Goal: Task Accomplishment & Management: Manage account settings

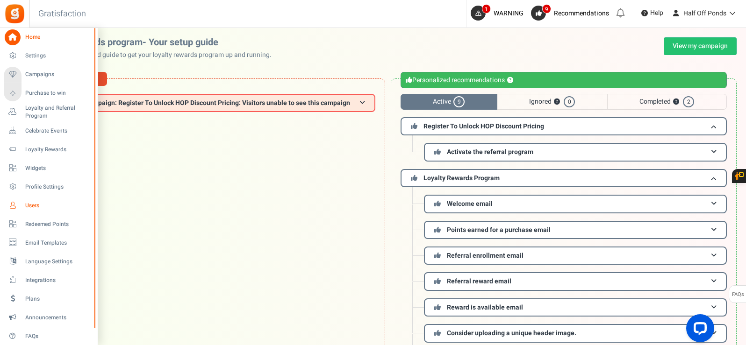
click at [32, 205] on span "Users" at bounding box center [57, 206] width 65 height 8
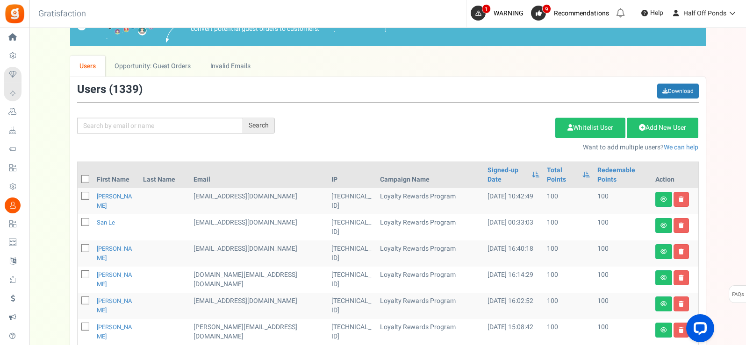
scroll to position [93, 0]
click at [190, 134] on div "Search Add Etsy Order Delete Selected Users Import Users Spam Protection Subtra…" at bounding box center [387, 117] width 635 height 69
click at [194, 125] on input "text" at bounding box center [160, 125] width 166 height 16
paste input "[EMAIL_ADDRESS][DOMAIN_NAME]"
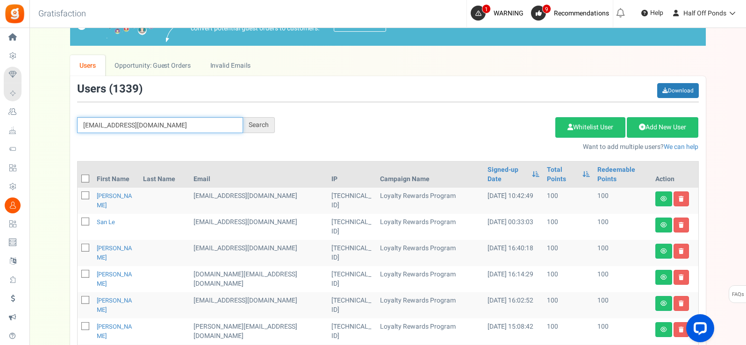
type input "[EMAIL_ADDRESS][DOMAIN_NAME]"
click at [259, 126] on div "Search" at bounding box center [259, 125] width 32 height 16
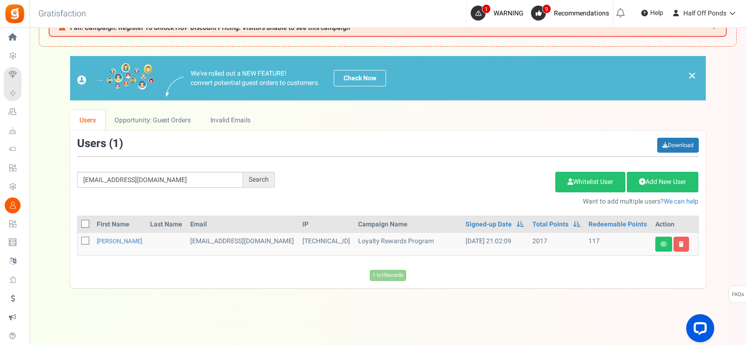
drag, startPoint x: 121, startPoint y: 241, endPoint x: 325, endPoint y: 159, distance: 219.0
click at [325, 159] on div "[EMAIL_ADDRESS][DOMAIN_NAME] Search Add Etsy Order Delete Selected Users Import…" at bounding box center [387, 172] width 635 height 69
click at [126, 242] on link "[PERSON_NAME]" at bounding box center [119, 241] width 45 height 9
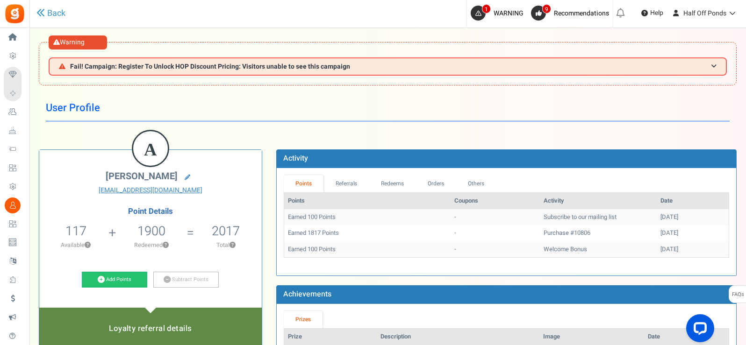
drag, startPoint x: 126, startPoint y: 242, endPoint x: 287, endPoint y: 267, distance: 162.6
click at [287, 267] on div "Loading..." at bounding box center [506, 265] width 459 height 5
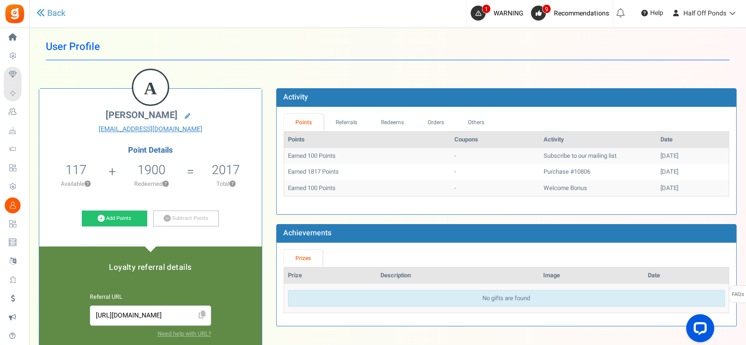
scroll to position [62, 0]
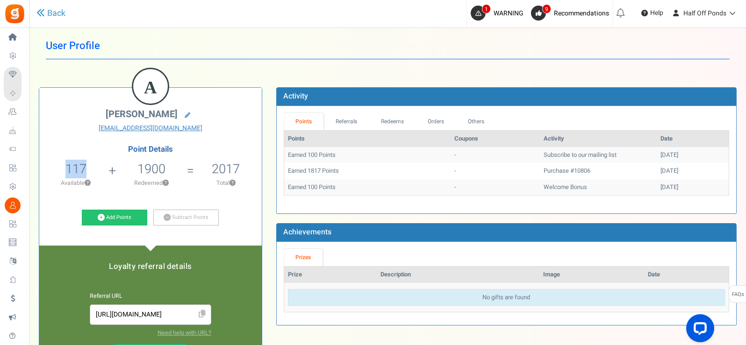
drag, startPoint x: 67, startPoint y: 171, endPoint x: 108, endPoint y: 170, distance: 41.1
click at [108, 170] on li "117 117 Redeemable 0 Exclusion Available ?" at bounding box center [75, 176] width 73 height 39
drag, startPoint x: 108, startPoint y: 170, endPoint x: 128, endPoint y: 170, distance: 20.1
click at [109, 170] on li "117 117 Redeemable 0 Exclusion Available ?" at bounding box center [75, 176] width 73 height 39
drag, startPoint x: 128, startPoint y: 170, endPoint x: 232, endPoint y: 161, distance: 103.6
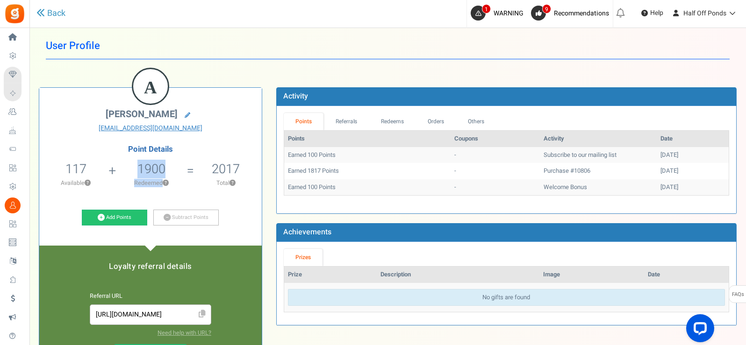
click at [212, 161] on ul "117 117 Redeemable 0 Exclusion Available ? 1900 Redeemed ? 2017 ?" at bounding box center [150, 176] width 222 height 39
click at [237, 162] on h5 "2017" at bounding box center [226, 169] width 28 height 14
drag, startPoint x: 246, startPoint y: 164, endPoint x: 201, endPoint y: 162, distance: 44.5
click at [201, 162] on li "2017 Total ?" at bounding box center [225, 176] width 71 height 39
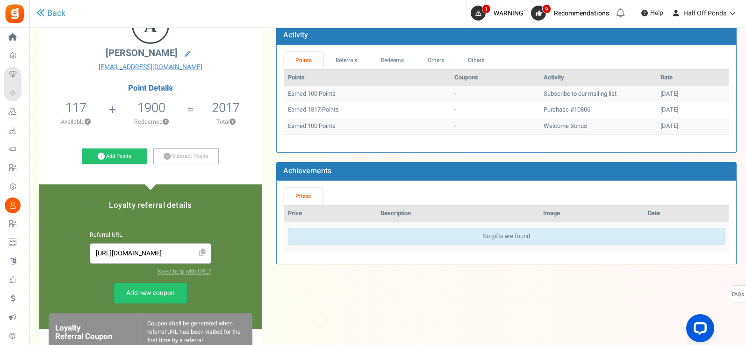
scroll to position [81, 0]
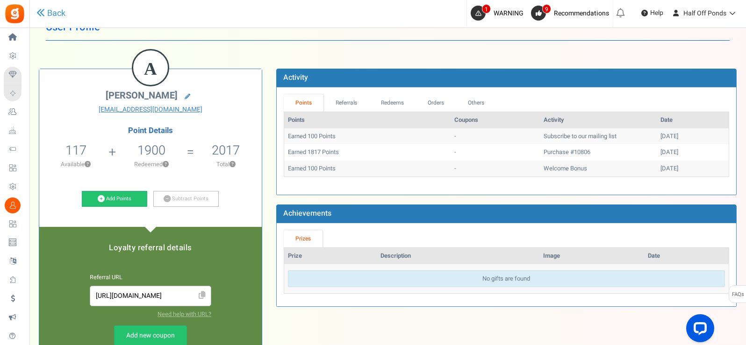
click at [159, 162] on p "Redeemed ?" at bounding box center [151, 164] width 69 height 8
click at [119, 204] on link "Add Points" at bounding box center [114, 199] width 65 height 16
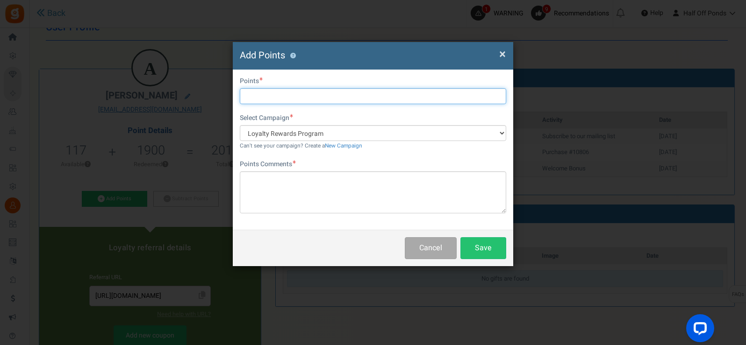
click at [268, 95] on input "text" at bounding box center [373, 96] width 266 height 16
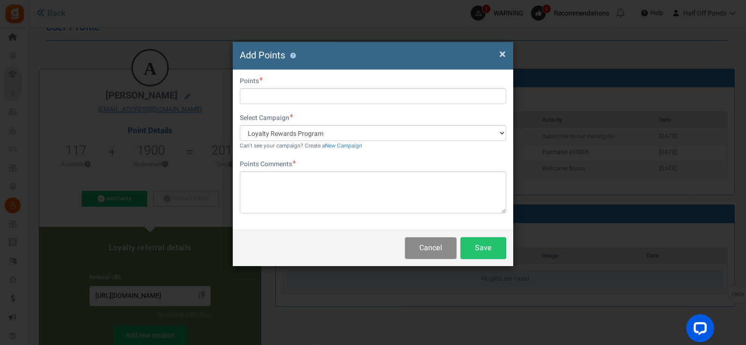
click at [441, 242] on button "Cancel" at bounding box center [431, 248] width 52 height 22
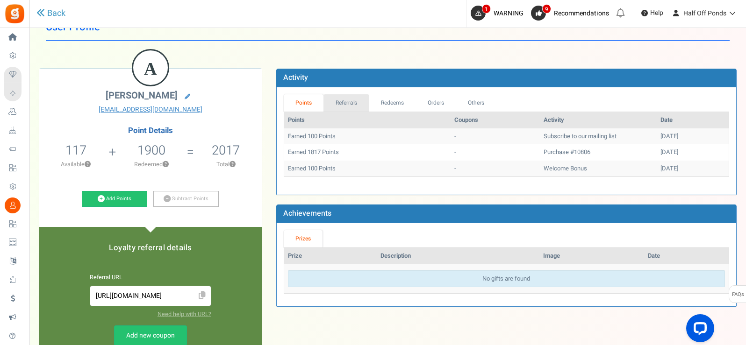
click at [338, 105] on link "Referrals" at bounding box center [346, 102] width 46 height 17
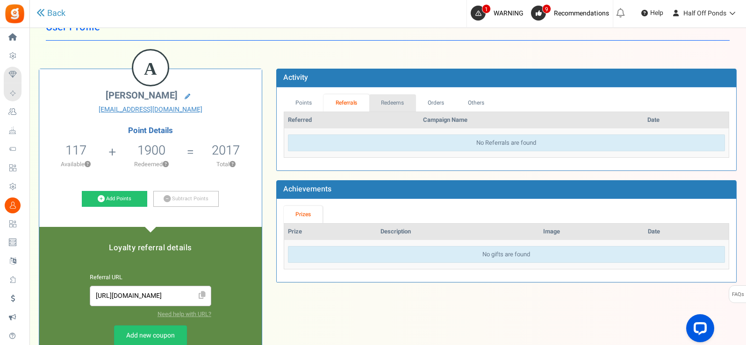
click at [388, 106] on link "Redeems" at bounding box center [392, 102] width 47 height 17
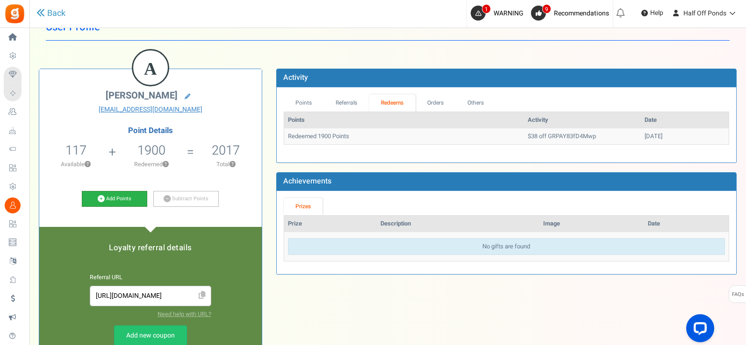
click at [121, 203] on link "Add Points" at bounding box center [114, 199] width 65 height 16
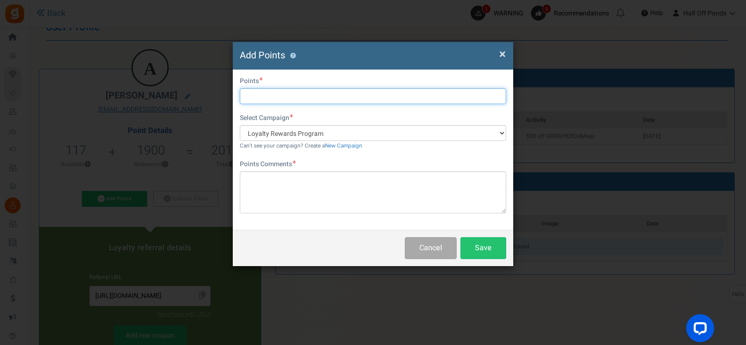
click at [308, 102] on input "text" at bounding box center [373, 96] width 266 height 16
type input "1900"
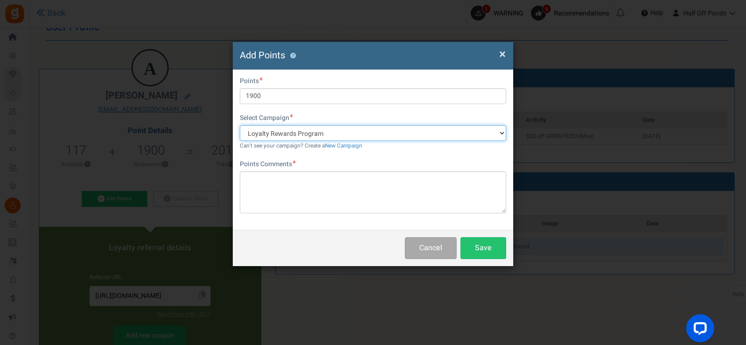
click at [368, 127] on select "Loyalty Rewards Program Register To Unlock HOP Discount Pricing" at bounding box center [373, 133] width 266 height 16
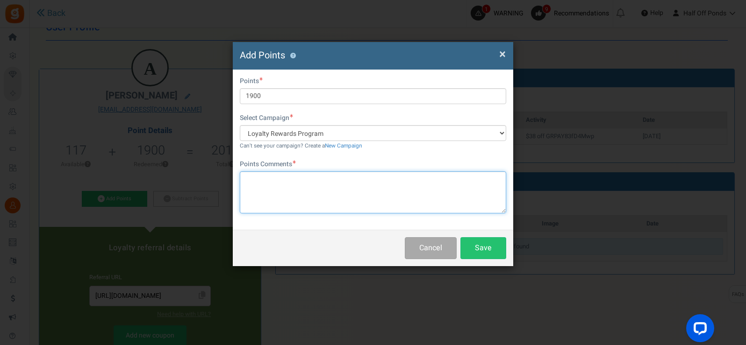
click at [331, 202] on textarea at bounding box center [373, 192] width 266 height 42
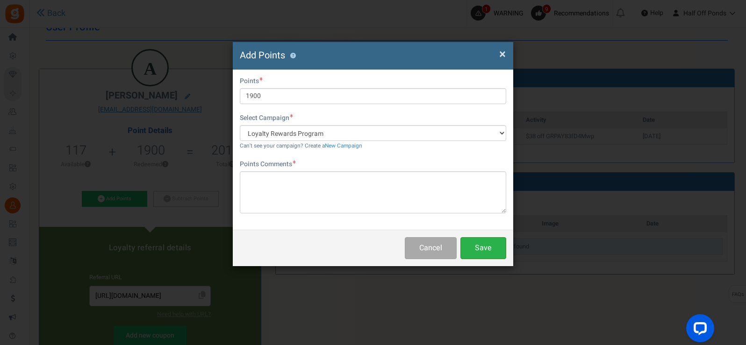
click at [494, 256] on button "Save" at bounding box center [483, 248] width 46 height 22
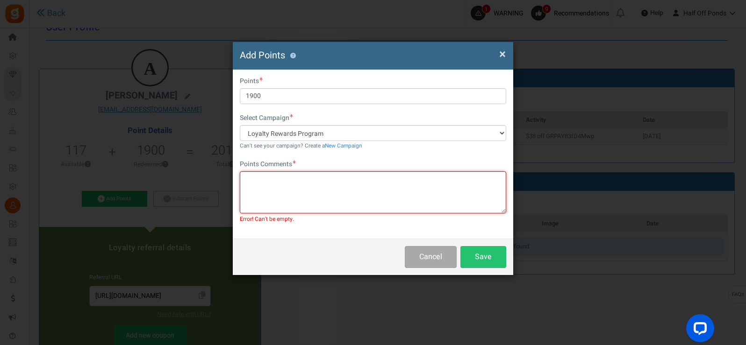
type textarea "I"
type textarea "A"
type textarea "R"
type textarea "P"
type textarea "Error with points. Refunded back to account."
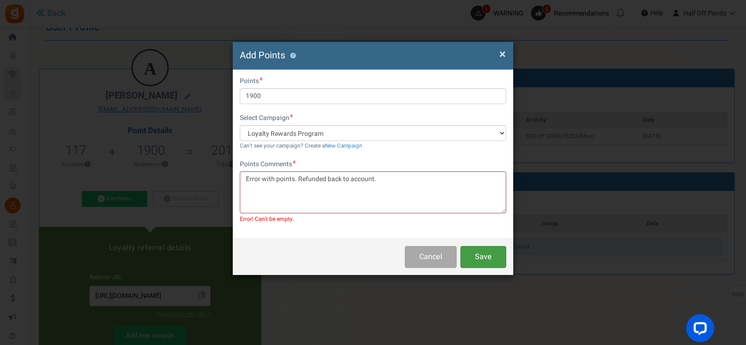
click at [481, 266] on button "Save" at bounding box center [483, 257] width 46 height 22
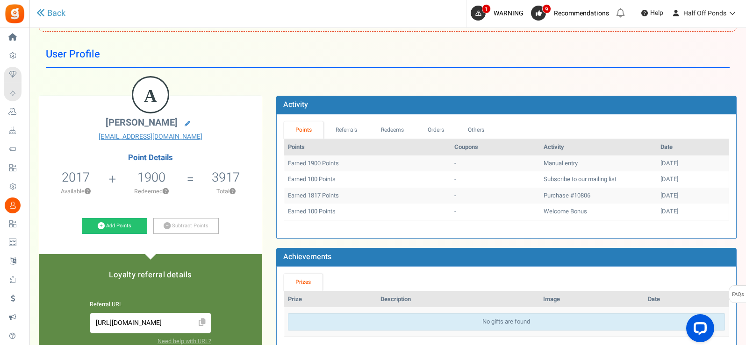
scroll to position [0, 0]
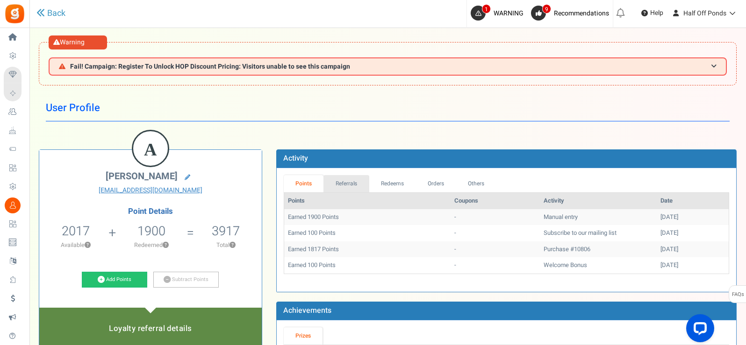
click at [337, 192] on link "Referrals" at bounding box center [346, 183] width 46 height 17
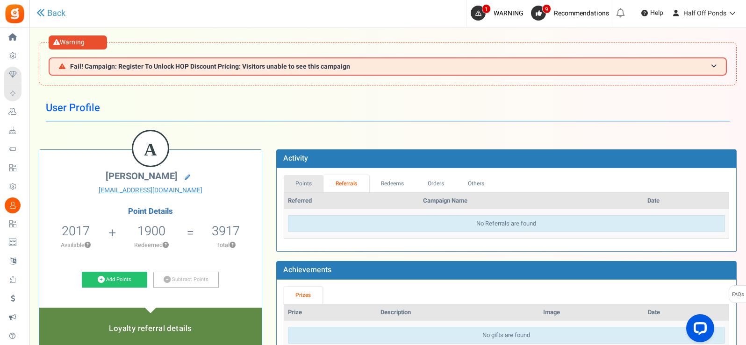
click at [311, 189] on link "Points" at bounding box center [304, 183] width 40 height 17
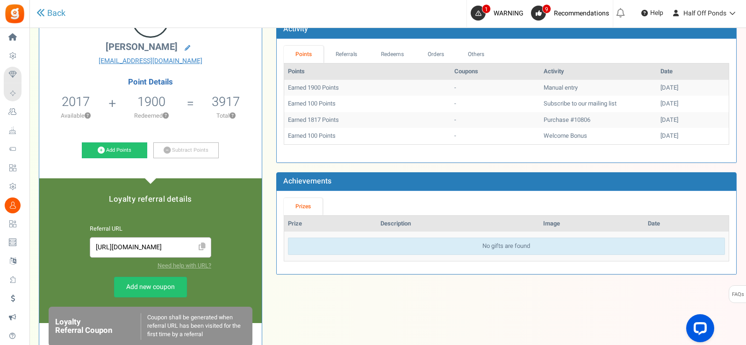
scroll to position [93, 0]
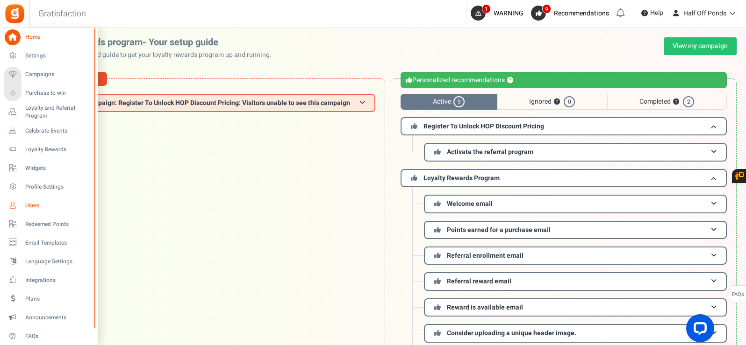
click at [14, 210] on icon at bounding box center [13, 206] width 16 height 16
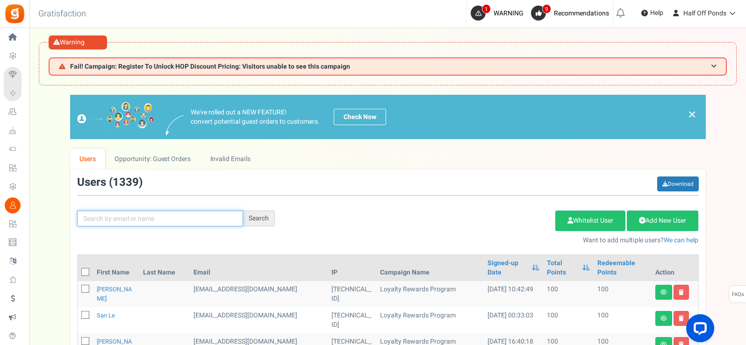
click at [206, 222] on input "text" at bounding box center [160, 219] width 166 height 16
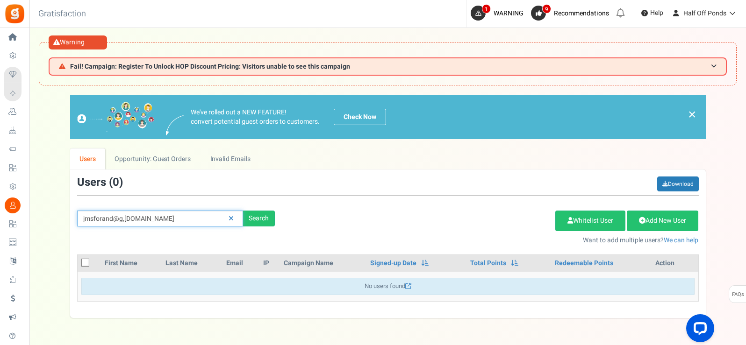
click at [93, 217] on input "jmsforand@g,ail.com" at bounding box center [160, 219] width 166 height 16
click at [81, 219] on input "jmsforand@g,ail.com" at bounding box center [160, 219] width 166 height 16
drag, startPoint x: 185, startPoint y: 221, endPoint x: 75, endPoint y: 219, distance: 110.3
click at [75, 219] on div "jmsforand@g,ail.com Search" at bounding box center [176, 219] width 212 height 16
paste input "m"
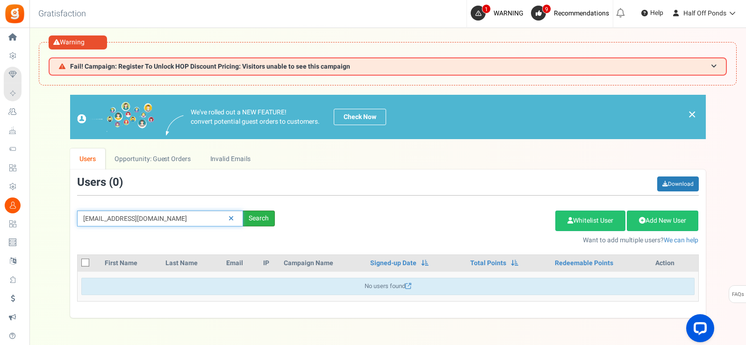
type input "jmsforand@gmail.com"
click at [265, 222] on div "Search" at bounding box center [259, 219] width 32 height 16
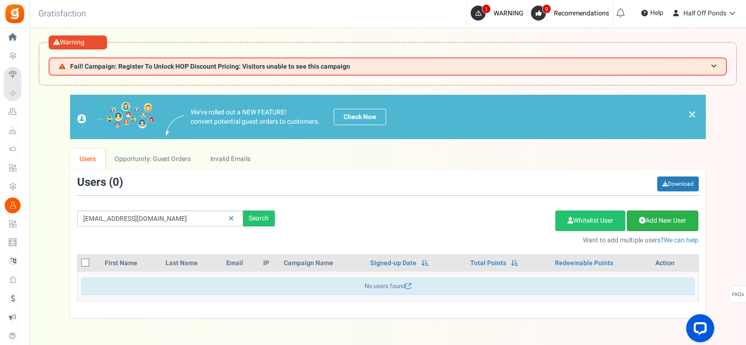
click at [646, 218] on link "Add New User" at bounding box center [661, 221] width 71 height 21
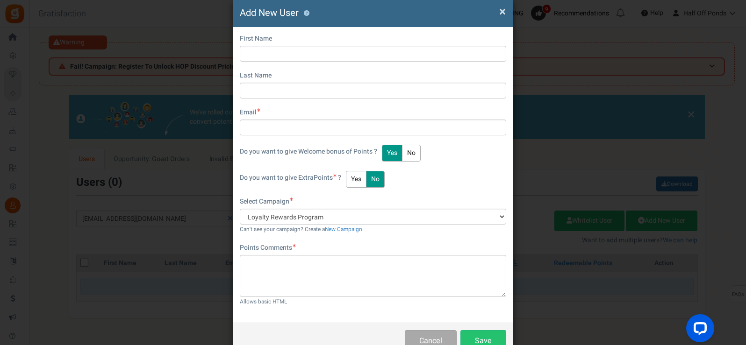
scroll to position [62, 0]
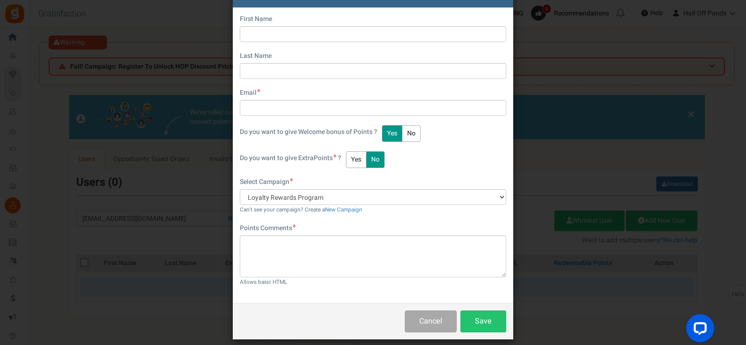
click at [363, 160] on button "Yes" at bounding box center [356, 159] width 21 height 17
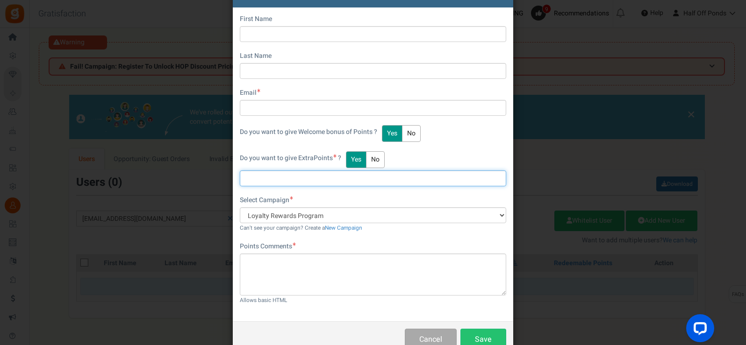
click at [336, 181] on input "text" at bounding box center [373, 178] width 266 height 16
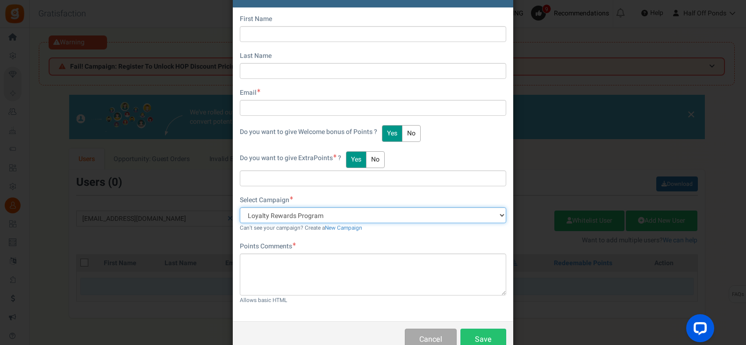
click at [314, 217] on select "Loyalty Rewards Program Register To Unlock HOP Discount Pricing" at bounding box center [373, 215] width 266 height 16
click at [240, 207] on select "Loyalty Rewards Program Register To Unlock HOP Discount Pricing" at bounding box center [373, 215] width 266 height 16
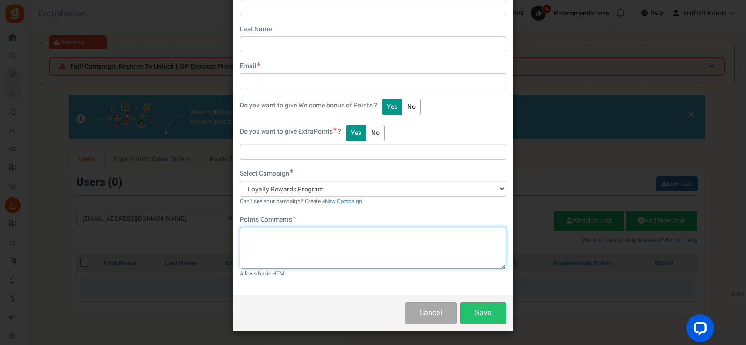
click at [320, 238] on textarea at bounding box center [373, 248] width 266 height 42
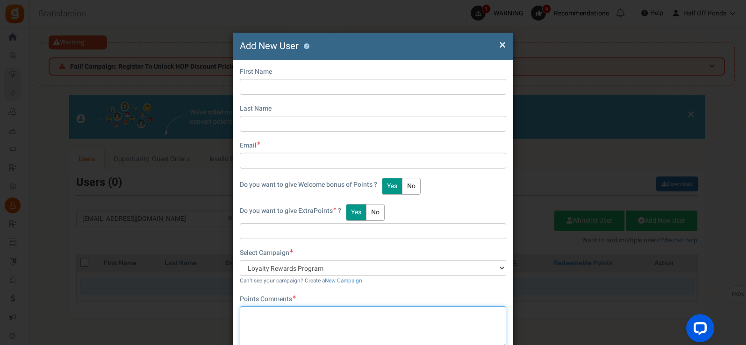
scroll to position [0, 0]
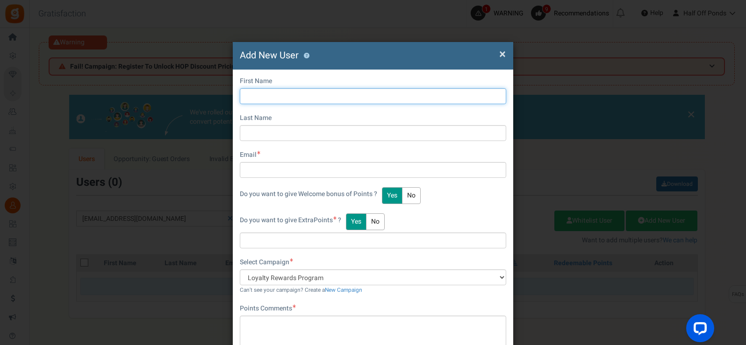
click at [351, 100] on input "text" at bounding box center [373, 96] width 266 height 16
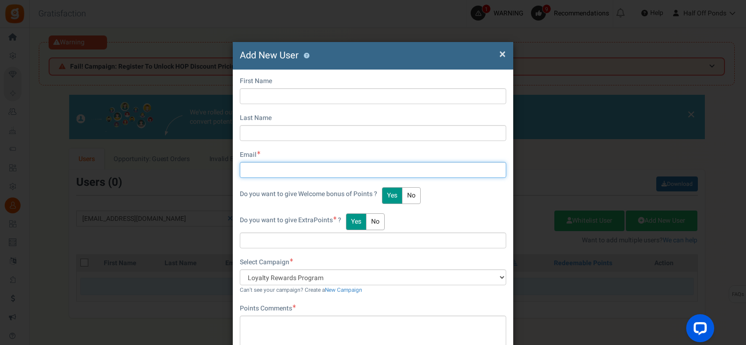
click at [301, 170] on input "text" at bounding box center [373, 170] width 266 height 16
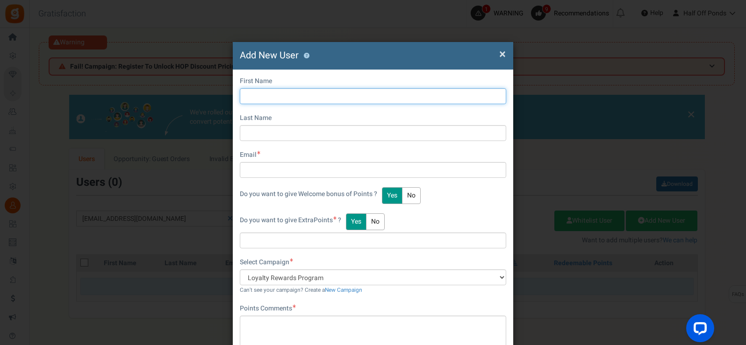
click at [342, 103] on input "text" at bounding box center [373, 96] width 266 height 16
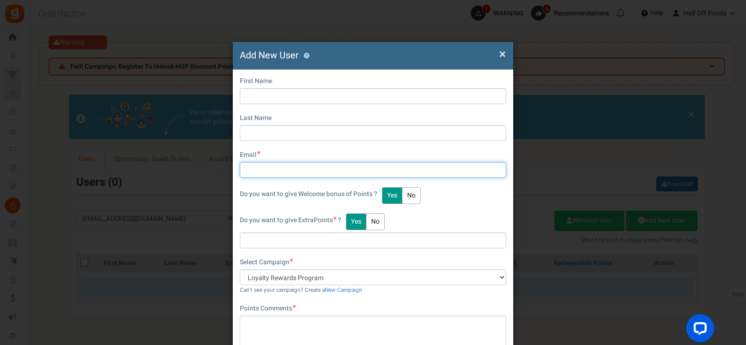
click at [269, 165] on input "text" at bounding box center [373, 170] width 266 height 16
paste input "Jmsforand@gmail.com"
click at [259, 172] on input "Jmsforand@gmail.com" at bounding box center [373, 170] width 266 height 16
type input "Jmsforand@gmail.com"
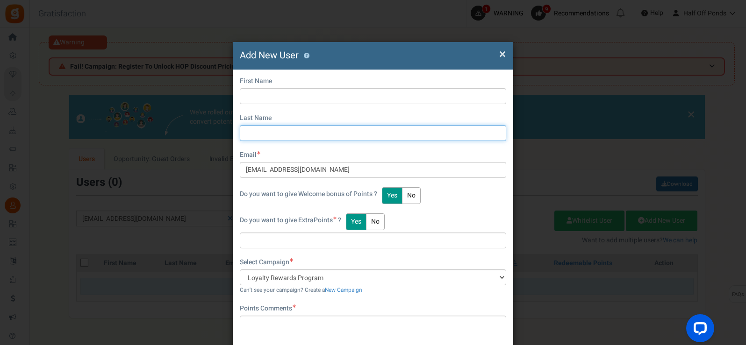
click at [276, 129] on input "text" at bounding box center [373, 133] width 266 height 16
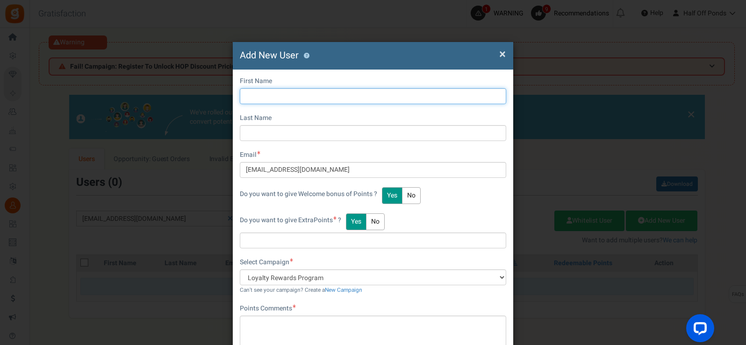
click at [273, 101] on input "text" at bounding box center [373, 96] width 266 height 16
type input "James"
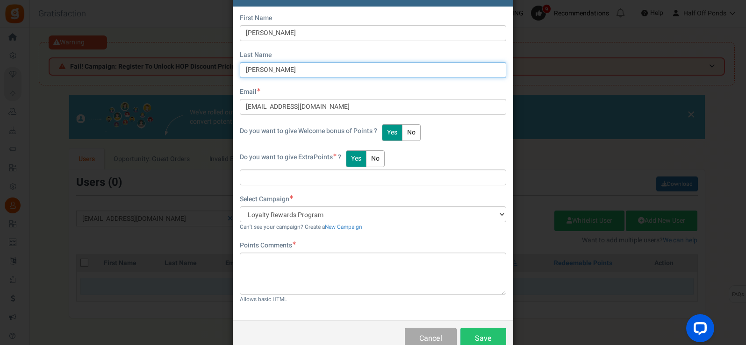
scroll to position [89, 0]
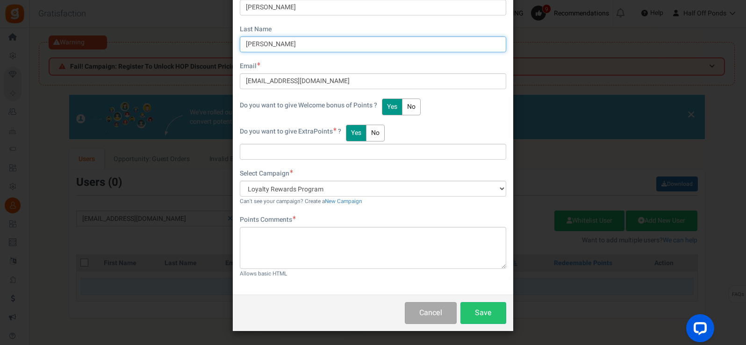
type input "Forand"
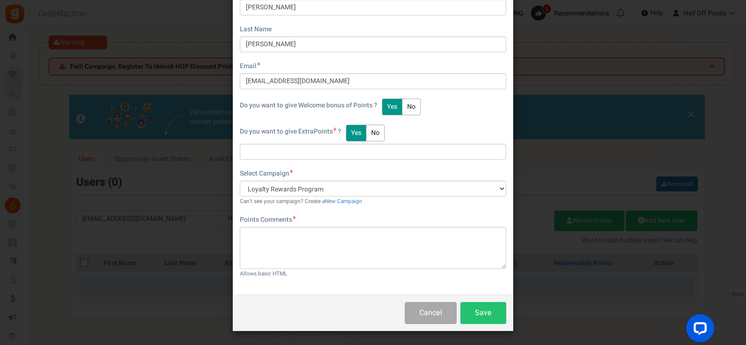
click at [348, 162] on div "First Name James Last Name Forand Email Jmsforand@gmail.com Do you want to give…" at bounding box center [373, 138] width 280 height 314
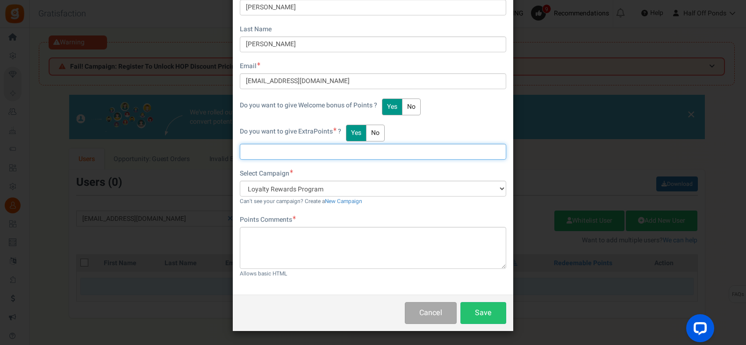
click at [350, 157] on input "text" at bounding box center [373, 152] width 266 height 16
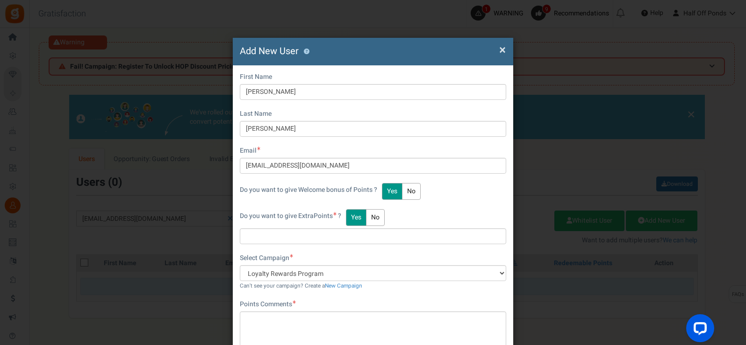
scroll to position [0, 0]
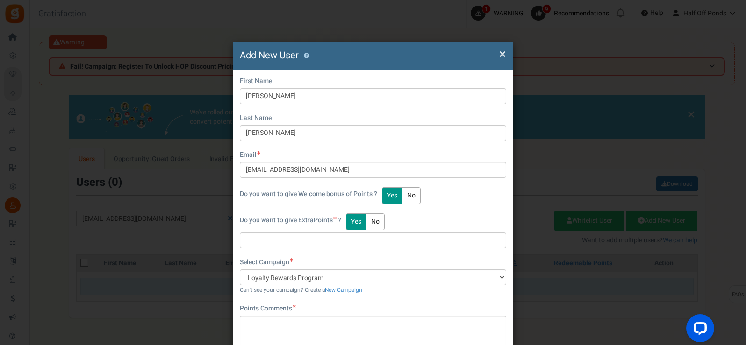
click at [504, 53] on span "×" at bounding box center [502, 54] width 7 height 18
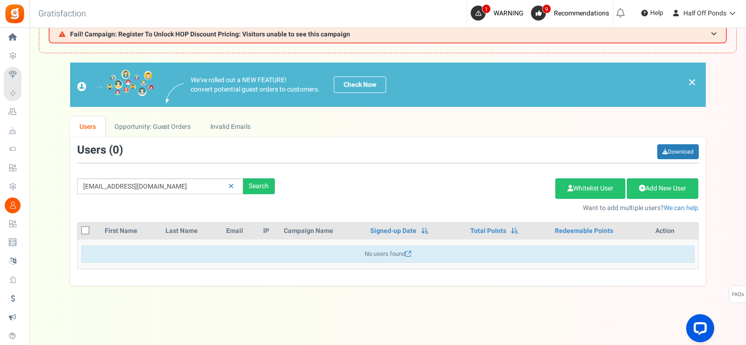
scroll to position [39, 0]
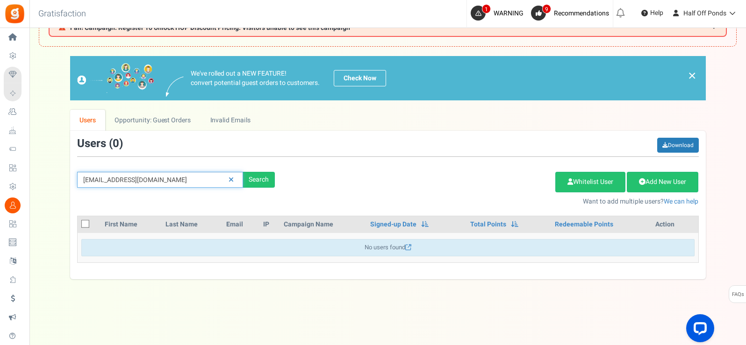
click at [170, 178] on input "jmsforand@gmail.com" at bounding box center [160, 180] width 166 height 16
drag, startPoint x: 181, startPoint y: 178, endPoint x: 48, endPoint y: 180, distance: 133.1
click at [48, 180] on div "We've rolled out a NEW FEATURE! convert potential guest orders to customers. Ch…" at bounding box center [387, 167] width 697 height 223
paste input "J"
type input "Jmsforand@gmail.com"
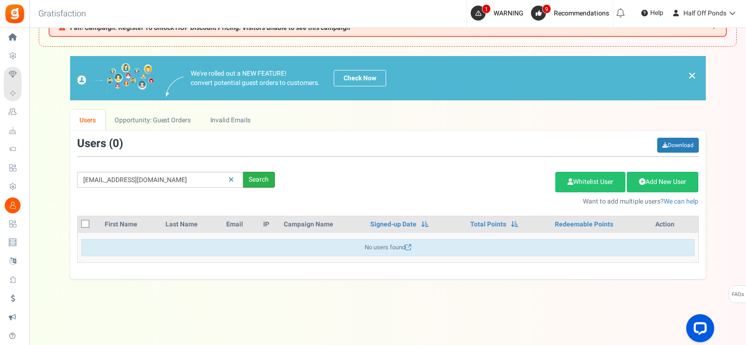
click at [251, 183] on div "Search" at bounding box center [259, 180] width 32 height 16
click at [663, 183] on link "Add New User" at bounding box center [661, 182] width 71 height 21
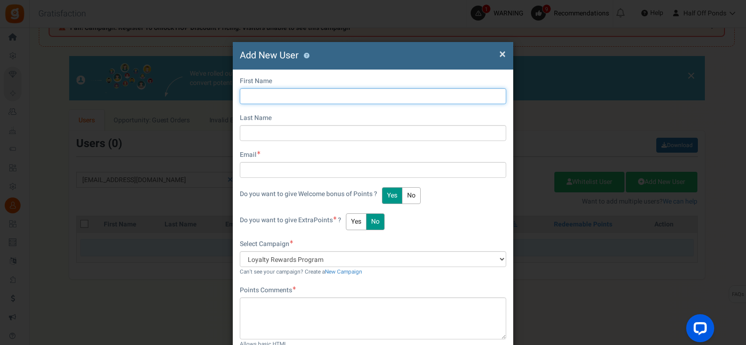
click at [351, 96] on input "text" at bounding box center [373, 96] width 266 height 16
click at [313, 103] on input "text" at bounding box center [373, 96] width 266 height 16
paste input "James"
type input "James"
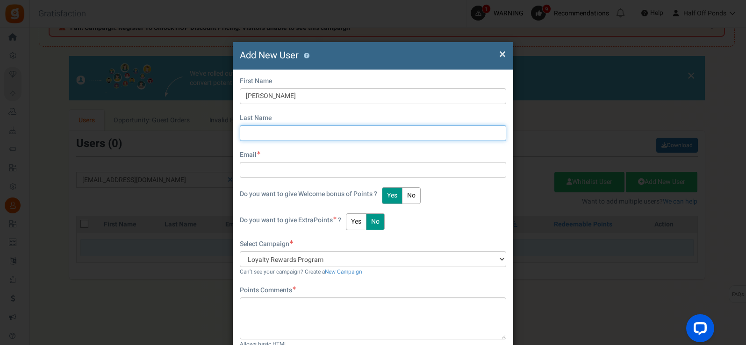
click at [315, 133] on input "text" at bounding box center [373, 133] width 266 height 16
paste input "Forand"
type input "Forand"
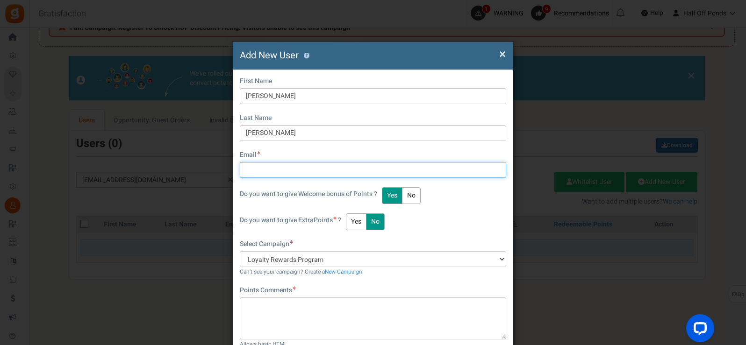
click at [280, 163] on input "text" at bounding box center [373, 170] width 266 height 16
paste input "Forand"
drag, startPoint x: 327, startPoint y: 173, endPoint x: 195, endPoint y: 178, distance: 131.8
click at [195, 178] on div "× Close Add New User ? First Name James Last Name Forand Email Forand Do you wa…" at bounding box center [373, 172] width 746 height 345
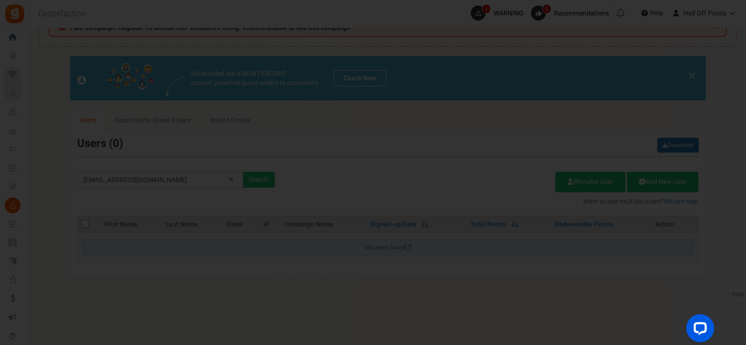
paste input "Jmsforand@gmail.com"
type input "Jmsforand@gmail.com"
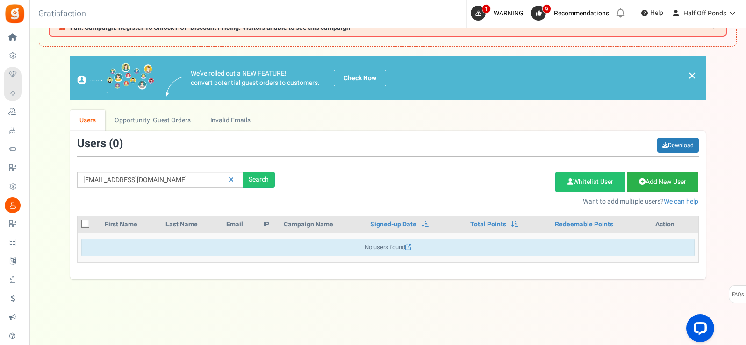
click at [655, 173] on link "Add New User" at bounding box center [661, 182] width 71 height 21
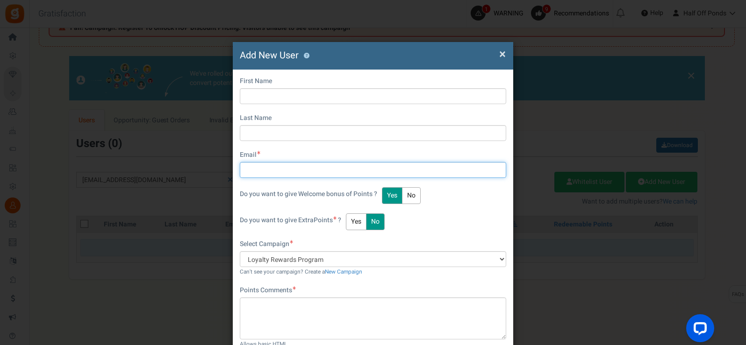
click at [297, 178] on input "text" at bounding box center [373, 170] width 266 height 16
paste input "Jmsforand@gmail.com"
click at [260, 170] on input "Jmsforand@gmail.com" at bounding box center [373, 170] width 266 height 16
type input "Jmsforand@gmail.com"
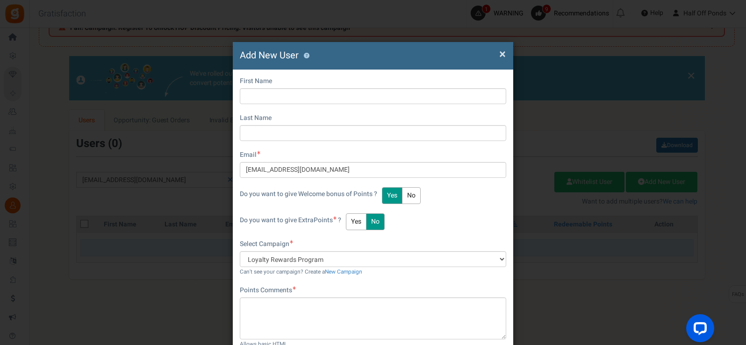
click at [324, 141] on div "First Name Last Name Email Jmsforand@gmail.com Do you want to give Welcome bonu…" at bounding box center [373, 141] width 266 height 128
click at [323, 136] on input "text" at bounding box center [373, 133] width 266 height 16
type input "Forand"
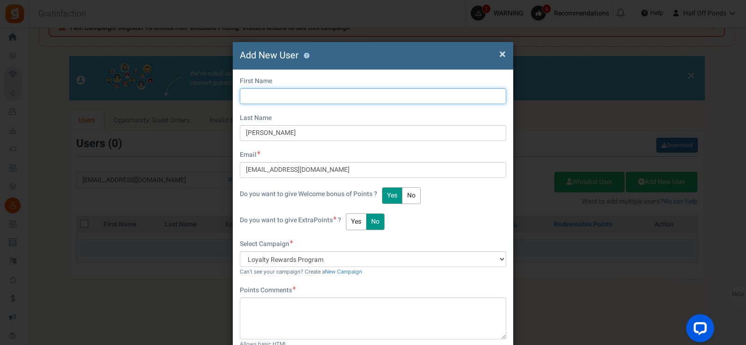
click at [340, 98] on input "text" at bounding box center [373, 96] width 266 height 16
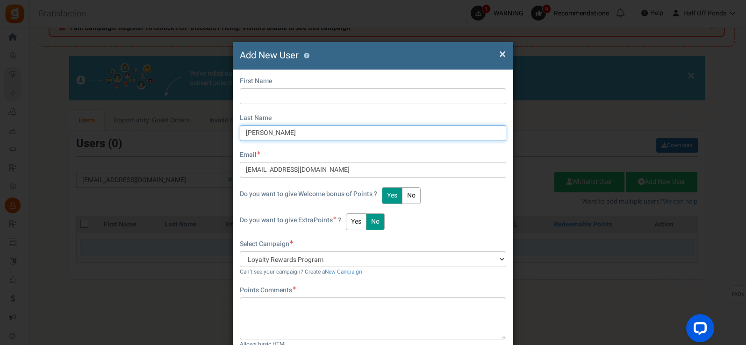
drag, startPoint x: 295, startPoint y: 137, endPoint x: 193, endPoint y: 128, distance: 101.7
click at [193, 128] on div "× Close Add New User ? First Name Last Name Forand Email Jmsforand@gmail.com Do…" at bounding box center [373, 172] width 746 height 345
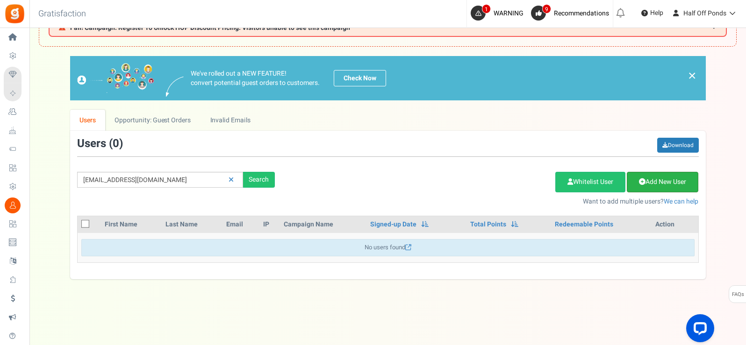
click at [650, 176] on link "Add New User" at bounding box center [661, 182] width 71 height 21
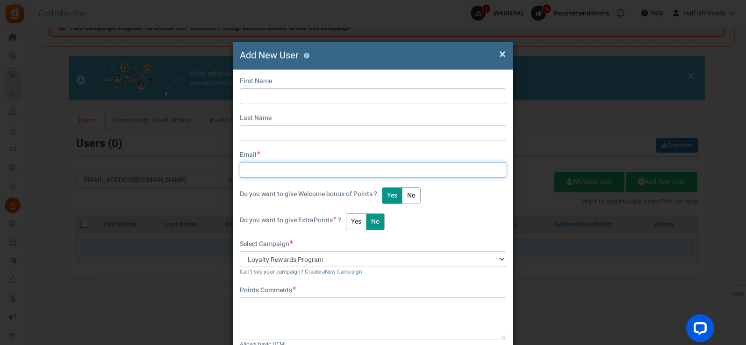
click at [295, 167] on input "text" at bounding box center [373, 170] width 266 height 16
paste input "Jmsforand@gmail.com"
click at [258, 168] on input "Jmsforand@gmail.com" at bounding box center [373, 170] width 266 height 16
type input "Jmsforand@gmail.com"
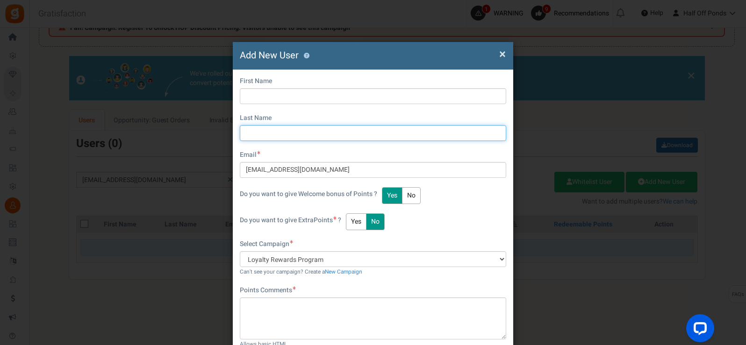
click at [288, 140] on input "text" at bounding box center [373, 133] width 266 height 16
type input "Forand"
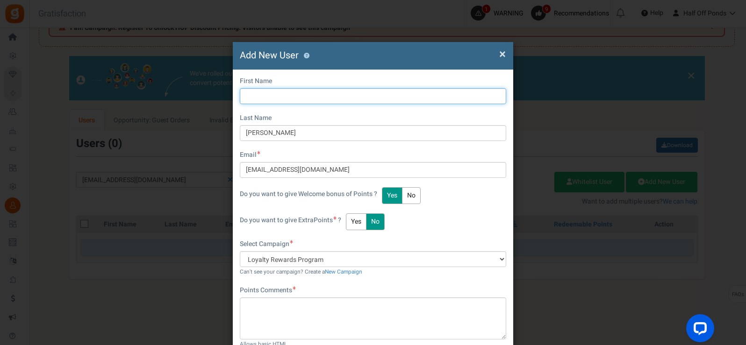
click at [332, 101] on input "text" at bounding box center [373, 96] width 266 height 16
type input "James"
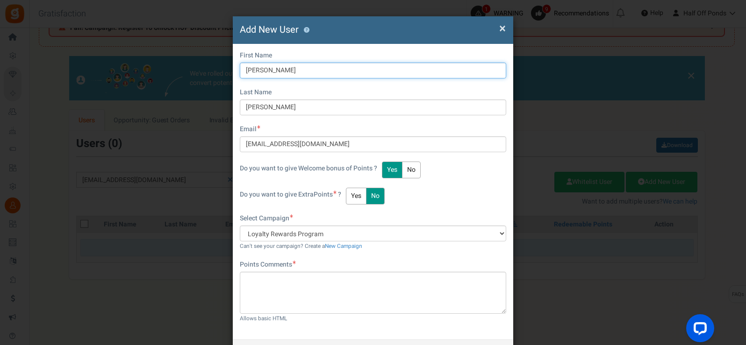
scroll to position [62, 0]
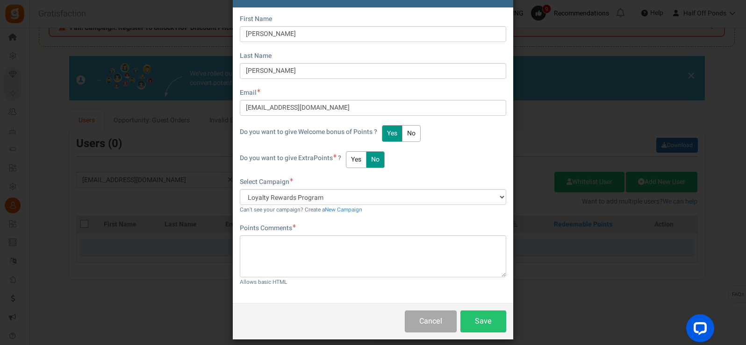
click at [355, 163] on button "Yes" at bounding box center [356, 159] width 21 height 17
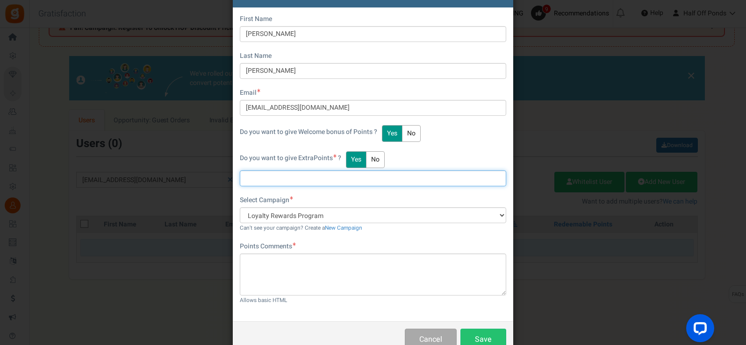
click at [341, 181] on input "text" at bounding box center [373, 178] width 266 height 16
click at [317, 181] on input "text" at bounding box center [373, 178] width 266 height 16
type input "417"
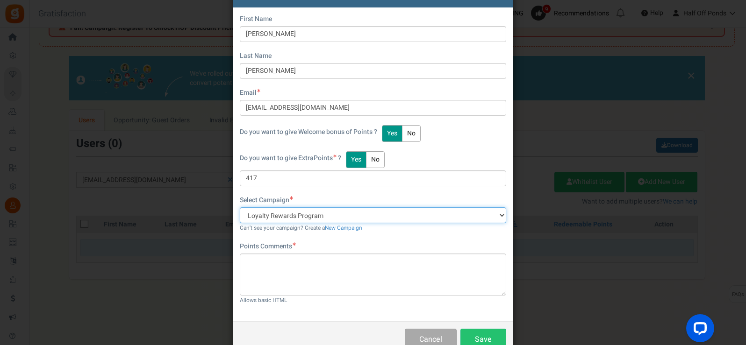
click at [305, 207] on select "Loyalty Rewards Program Register To Unlock HOP Discount Pricing" at bounding box center [373, 215] width 266 height 16
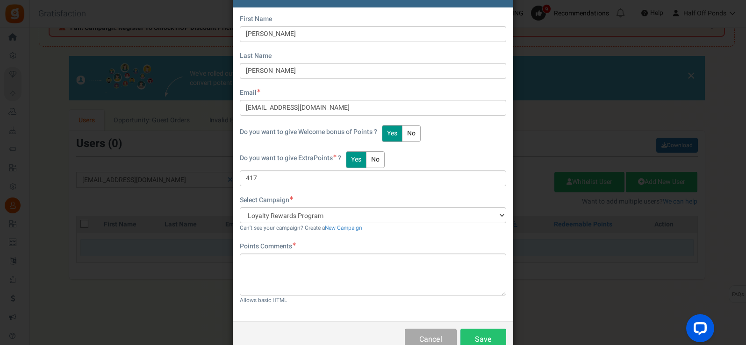
click at [307, 199] on div "Select Campaign Loyalty Rewards Program Register To Unlock HOP Discount Pricing…" at bounding box center [373, 214] width 266 height 37
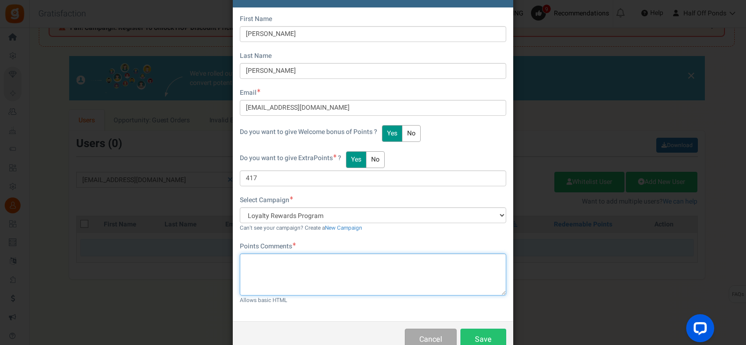
click at [272, 264] on textarea at bounding box center [373, 275] width 266 height 42
click at [308, 259] on textarea "Welcome home. :)" at bounding box center [373, 275] width 266 height 42
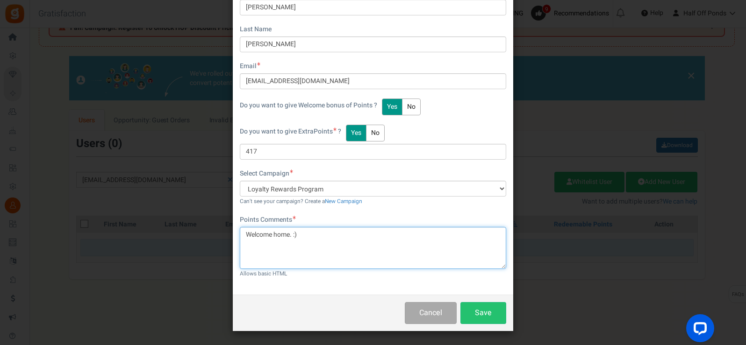
drag, startPoint x: 255, startPoint y: 234, endPoint x: 331, endPoint y: 232, distance: 76.2
click at [326, 233] on textarea "Welcome home. :)" at bounding box center [373, 248] width 266 height 42
click at [331, 232] on textarea "Welcome home. :)" at bounding box center [373, 248] width 266 height 42
drag, startPoint x: 322, startPoint y: 233, endPoint x: 241, endPoint y: 231, distance: 81.3
click at [241, 231] on textarea "Welcome home. :)" at bounding box center [373, 248] width 266 height 42
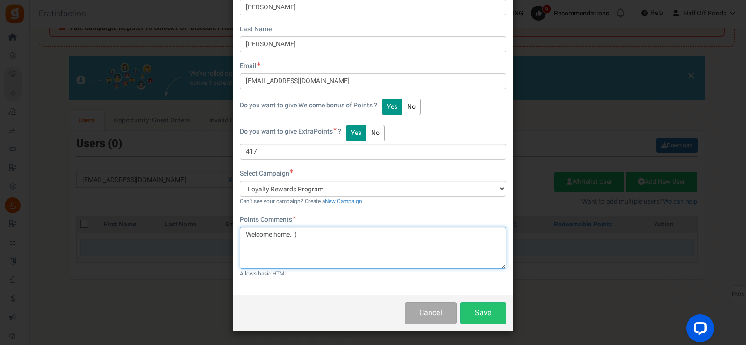
click at [241, 231] on textarea "Welcome home. :)" at bounding box center [373, 248] width 266 height 42
drag, startPoint x: 249, startPoint y: 234, endPoint x: 325, endPoint y: 234, distance: 76.1
click at [324, 234] on textarea "Welcome home. :)" at bounding box center [373, 248] width 266 height 42
click at [325, 234] on textarea "Welcome home. :)" at bounding box center [373, 248] width 266 height 42
type textarea "Welcome home. :)"
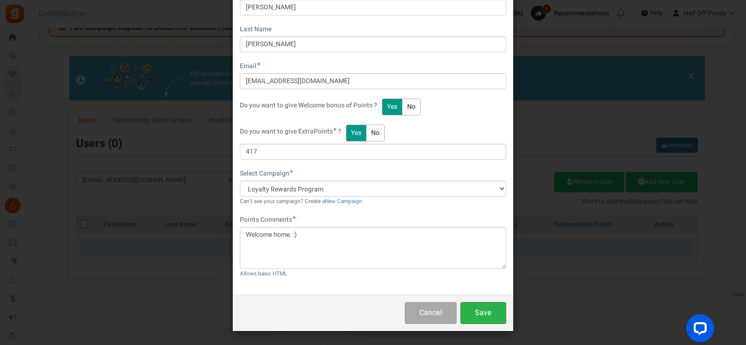
click at [474, 312] on button "Save" at bounding box center [483, 313] width 46 height 22
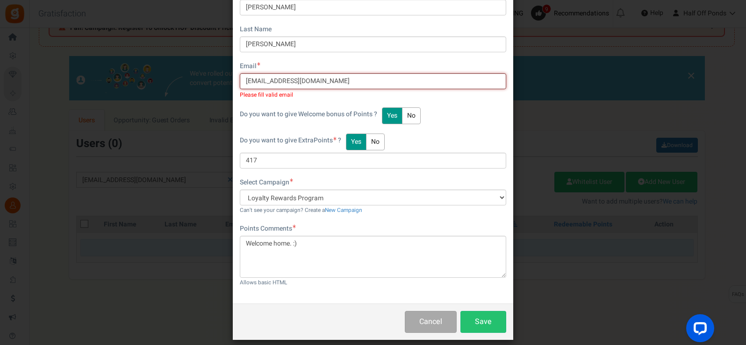
click at [248, 81] on input "Jmsforand@gmail.com" at bounding box center [373, 81] width 266 height 16
type input "Jmsforand@gmail.com"
click at [474, 315] on button "Save" at bounding box center [483, 322] width 46 height 22
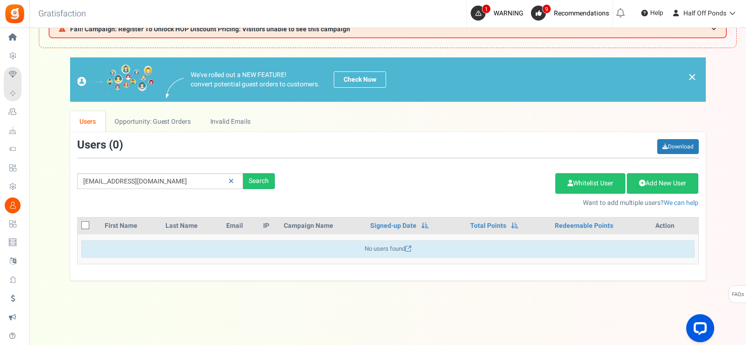
scroll to position [39, 0]
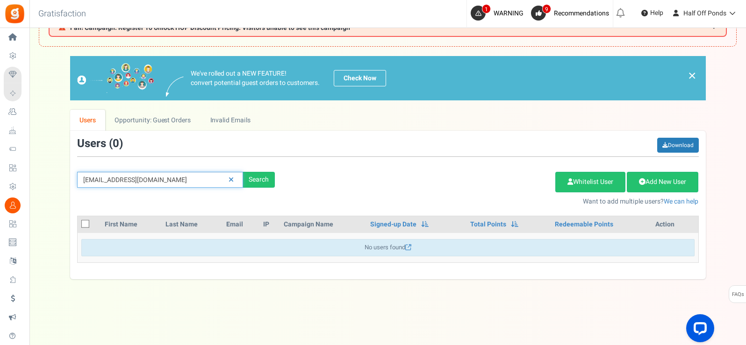
click at [187, 180] on input "Jmsforand@gmail.com" at bounding box center [160, 180] width 166 height 16
click at [245, 180] on div "Search" at bounding box center [259, 180] width 32 height 16
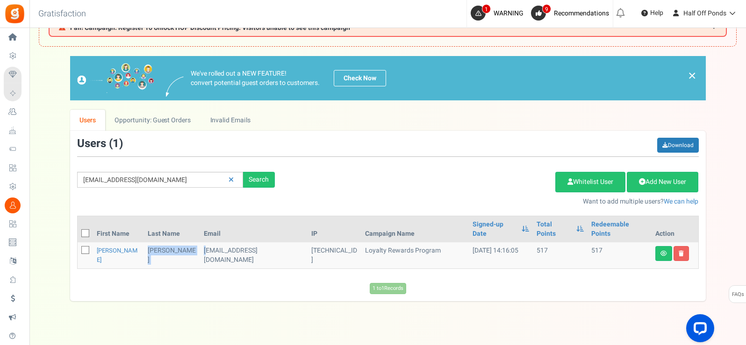
drag, startPoint x: 146, startPoint y: 239, endPoint x: 193, endPoint y: 243, distance: 47.4
click at [193, 243] on tr "James Forand Jmsforand@gmail.com 71.14.245.58 Loyalty Rewards Program 10/10/202…" at bounding box center [388, 255] width 620 height 26
click at [200, 243] on td "Jmsforand@gmail.com" at bounding box center [253, 255] width 107 height 26
drag, startPoint x: 248, startPoint y: 242, endPoint x: 306, endPoint y: 245, distance: 58.9
click at [304, 245] on tr "James Forand Jmsforand@gmail.com 71.14.245.58 Loyalty Rewards Program 10/10/202…" at bounding box center [388, 255] width 620 height 26
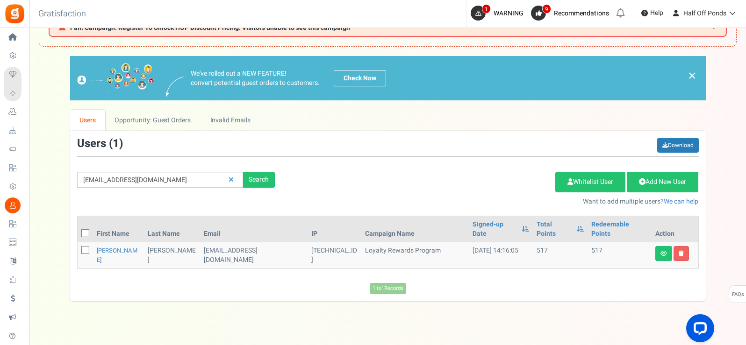
click at [307, 245] on td "[TECHNICAL_ID]" at bounding box center [334, 255] width 54 height 26
